Goal: Navigation & Orientation: Find specific page/section

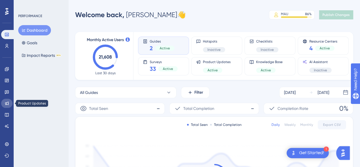
click at [7, 104] on icon at bounding box center [7, 103] width 5 height 5
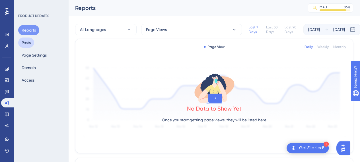
click at [28, 42] on button "Posts" at bounding box center [26, 43] width 16 height 10
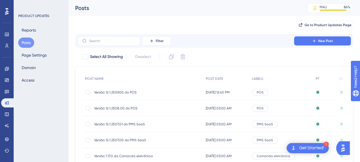
click at [117, 93] on div "✨ Save My Spot!✨" at bounding box center [183, 70] width 364 height 167
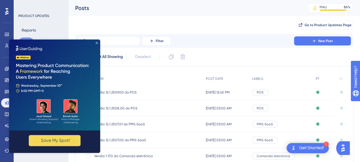
click at [97, 42] on icon "Close Preview" at bounding box center [97, 43] width 2 height 2
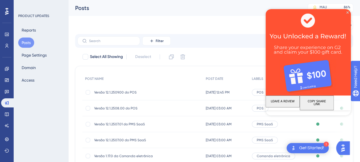
click at [346, 12] on img at bounding box center [308, 52] width 85 height 87
click at [222, 32] on div "Go to Product Updates Page" at bounding box center [214, 25] width 278 height 18
click at [347, 12] on icon "Close Preview" at bounding box center [348, 12] width 2 height 2
